Goal: Find specific page/section: Find specific page/section

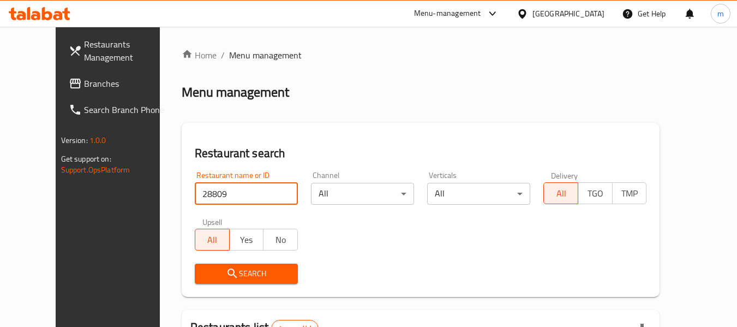
scroll to position [151, 0]
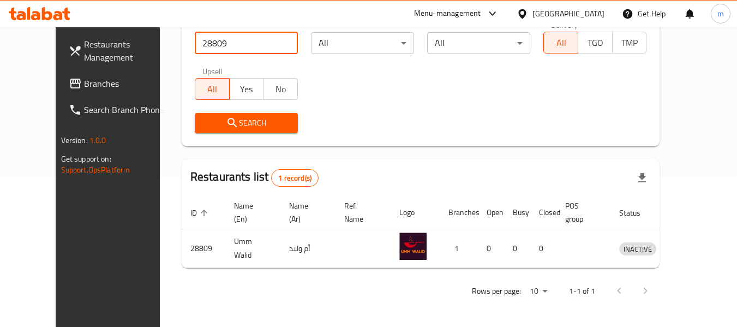
drag, startPoint x: 44, startPoint y: 81, endPoint x: 41, endPoint y: 87, distance: 6.8
click at [84, 81] on span "Branches" at bounding box center [127, 83] width 86 height 13
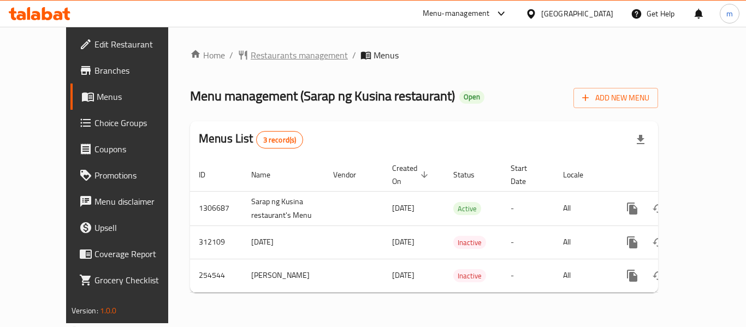
click at [274, 58] on span "Restaurants management" at bounding box center [299, 55] width 97 height 13
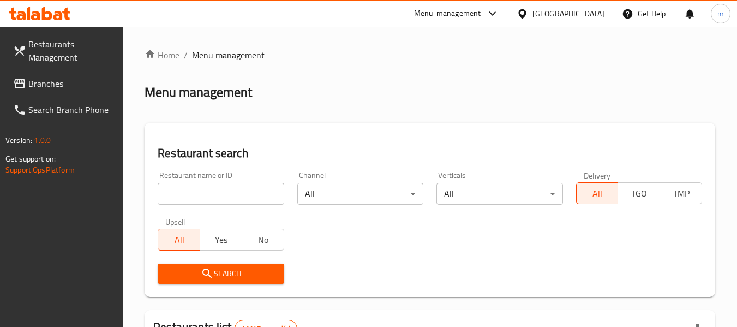
click at [215, 202] on input "search" at bounding box center [221, 194] width 126 height 22
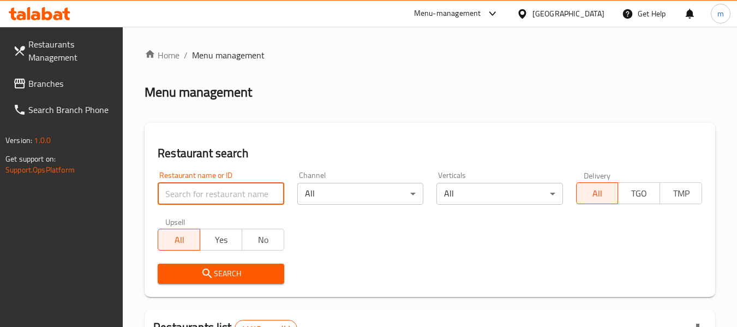
paste input "627400"
type input "627400"
click button "Search" at bounding box center [221, 274] width 126 height 20
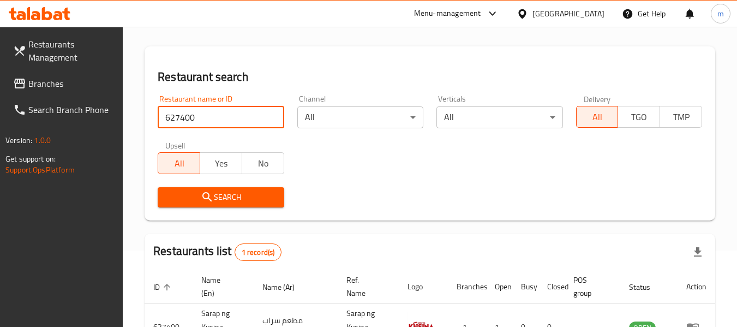
scroll to position [160, 0]
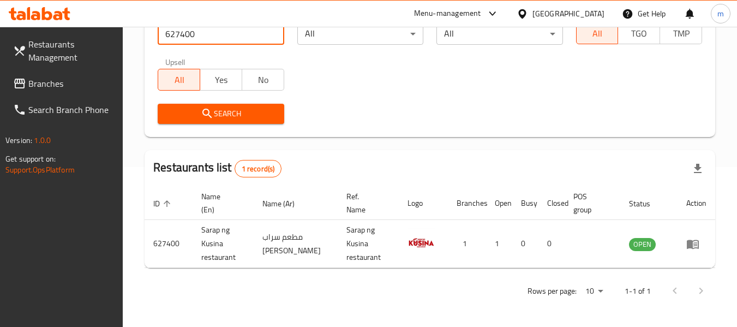
click at [248, 120] on span "Search" at bounding box center [220, 114] width 109 height 14
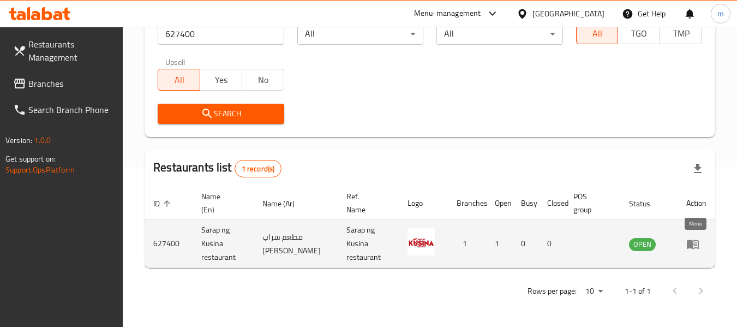
click at [706, 239] on link "enhanced table" at bounding box center [697, 243] width 20 height 13
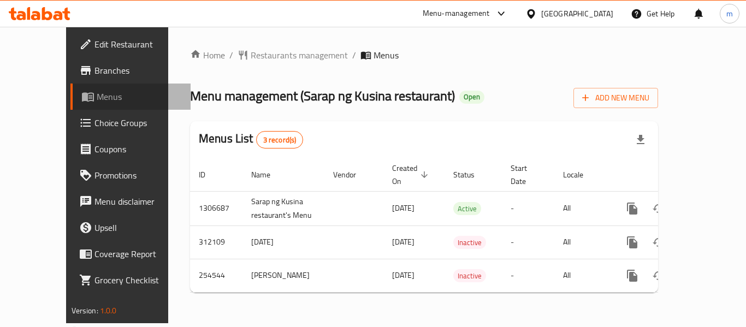
click at [97, 103] on span "Menus" at bounding box center [139, 96] width 85 height 13
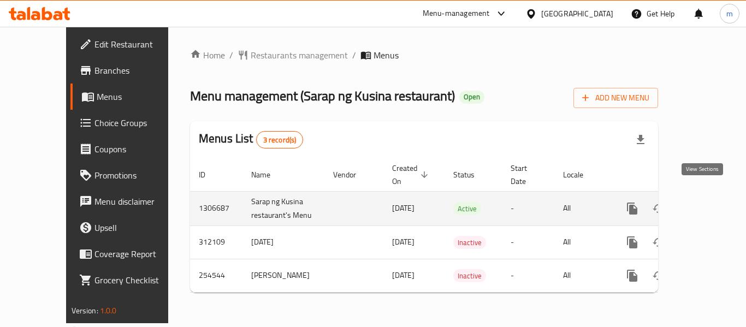
click at [706, 204] on icon "enhanced table" at bounding box center [711, 209] width 10 height 10
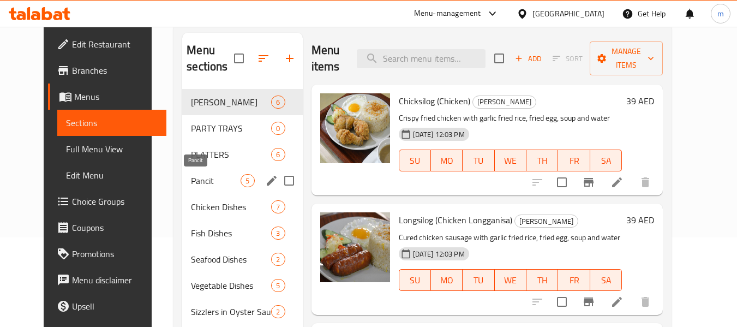
scroll to position [253, 0]
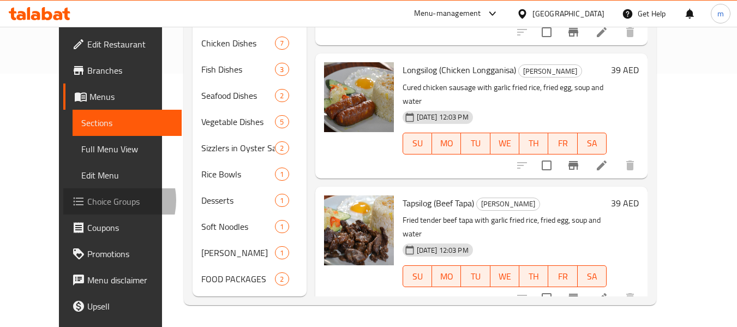
click at [87, 200] on span "Choice Groups" at bounding box center [130, 201] width 86 height 13
